Goal: Task Accomplishment & Management: Use online tool/utility

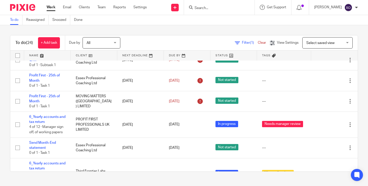
scroll to position [225, 0]
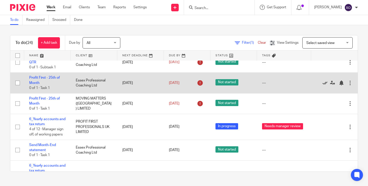
click at [326, 86] on icon at bounding box center [325, 83] width 5 height 5
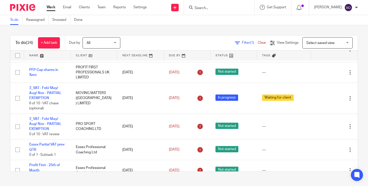
scroll to position [133, 0]
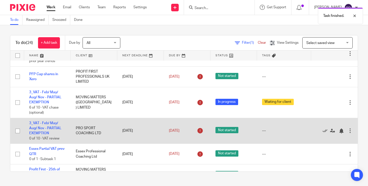
click at [49, 128] on td "3_VAT - Feb/ May/ Aug/ Nov - PARTIAL EXEMPTION 0 of 10 · VAT review" at bounding box center [47, 131] width 47 height 26
click at [53, 131] on link "3_VAT - Feb/ May/ Aug/ Nov - PARTIAL EXEMPTION" at bounding box center [45, 129] width 32 height 14
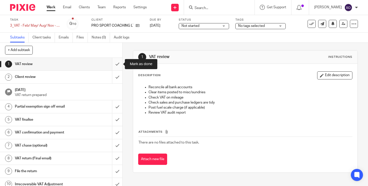
click at [115, 63] on input "submit" at bounding box center [61, 64] width 122 height 13
click at [118, 76] on input "submit" at bounding box center [61, 77] width 122 height 13
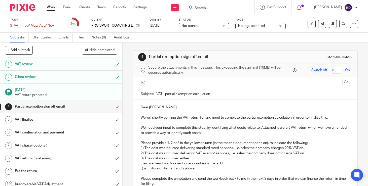
click at [159, 108] on p "Dear [PERSON_NAME]," at bounding box center [245, 107] width 209 height 5
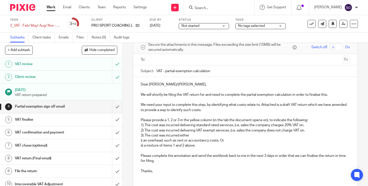
scroll to position [22, 0]
click at [267, 157] on p "Please complete the annotation and send the workbook back to me in the next 3 d…" at bounding box center [245, 159] width 209 height 10
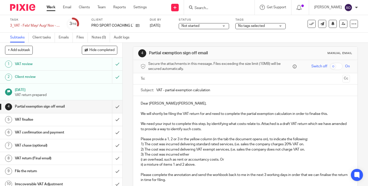
scroll to position [0, 0]
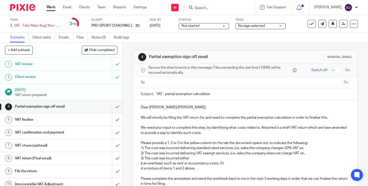
click at [157, 95] on input "VAT - partial exemption calculation" at bounding box center [253, 93] width 194 height 11
click at [176, 94] on input "Pro Sport CFoaching_VAT - partial exemption calculation" at bounding box center [253, 93] width 194 height 11
type input "Pro Sport Coaching_VAT - partial exemption calculation"
click at [183, 83] on input "text" at bounding box center [245, 83] width 190 height 6
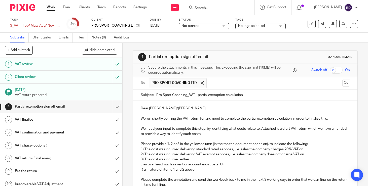
click at [210, 82] on input "text" at bounding box center [274, 83] width 131 height 10
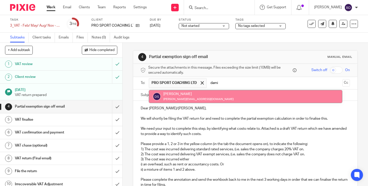
type input "dami"
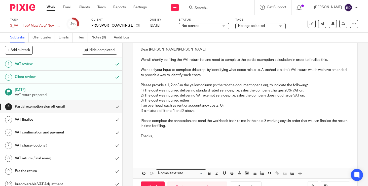
scroll to position [76, 0]
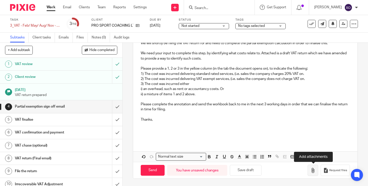
click at [310, 170] on button "button" at bounding box center [313, 170] width 11 height 11
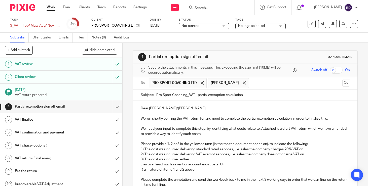
scroll to position [104, 0]
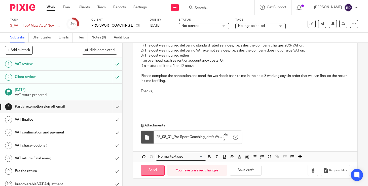
click at [160, 170] on input "Send" at bounding box center [153, 170] width 24 height 11
type input "Sent"
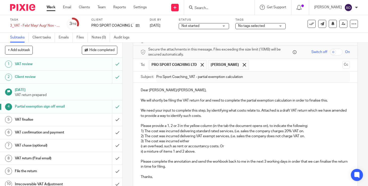
scroll to position [0, 0]
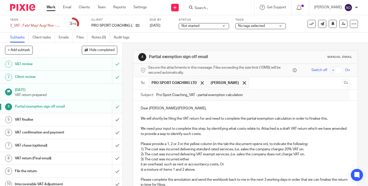
click at [219, 27] on div "Not started Not started" at bounding box center [204, 26] width 50 height 6
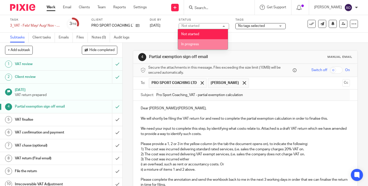
click at [213, 44] on li "In progress" at bounding box center [203, 44] width 50 height 10
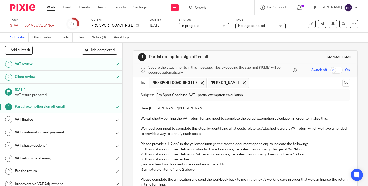
click at [277, 26] on div "No tags selected" at bounding box center [260, 26] width 50 height 6
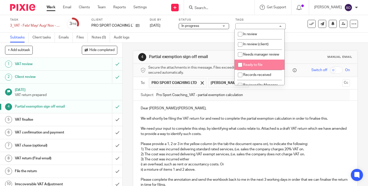
scroll to position [70, 0]
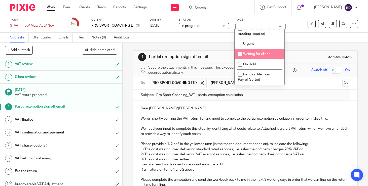
click at [266, 57] on li "Waiting for client" at bounding box center [260, 54] width 50 height 10
checkbox input "true"
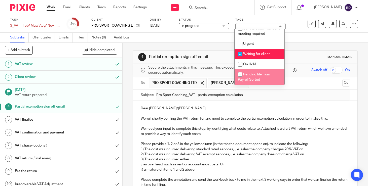
click at [260, 145] on p "Please provide a 1, 2 or 3 in the yellow column (in the tab the document opens …" at bounding box center [245, 144] width 209 height 5
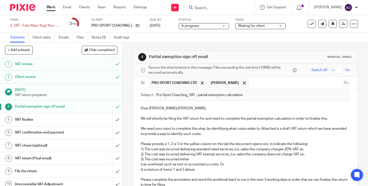
click at [22, 10] on img at bounding box center [22, 7] width 25 height 7
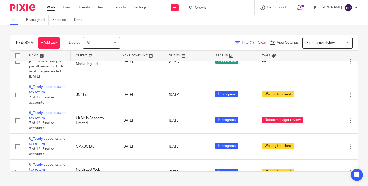
scroll to position [373, 0]
